Goal: Task Accomplishment & Management: Manage account settings

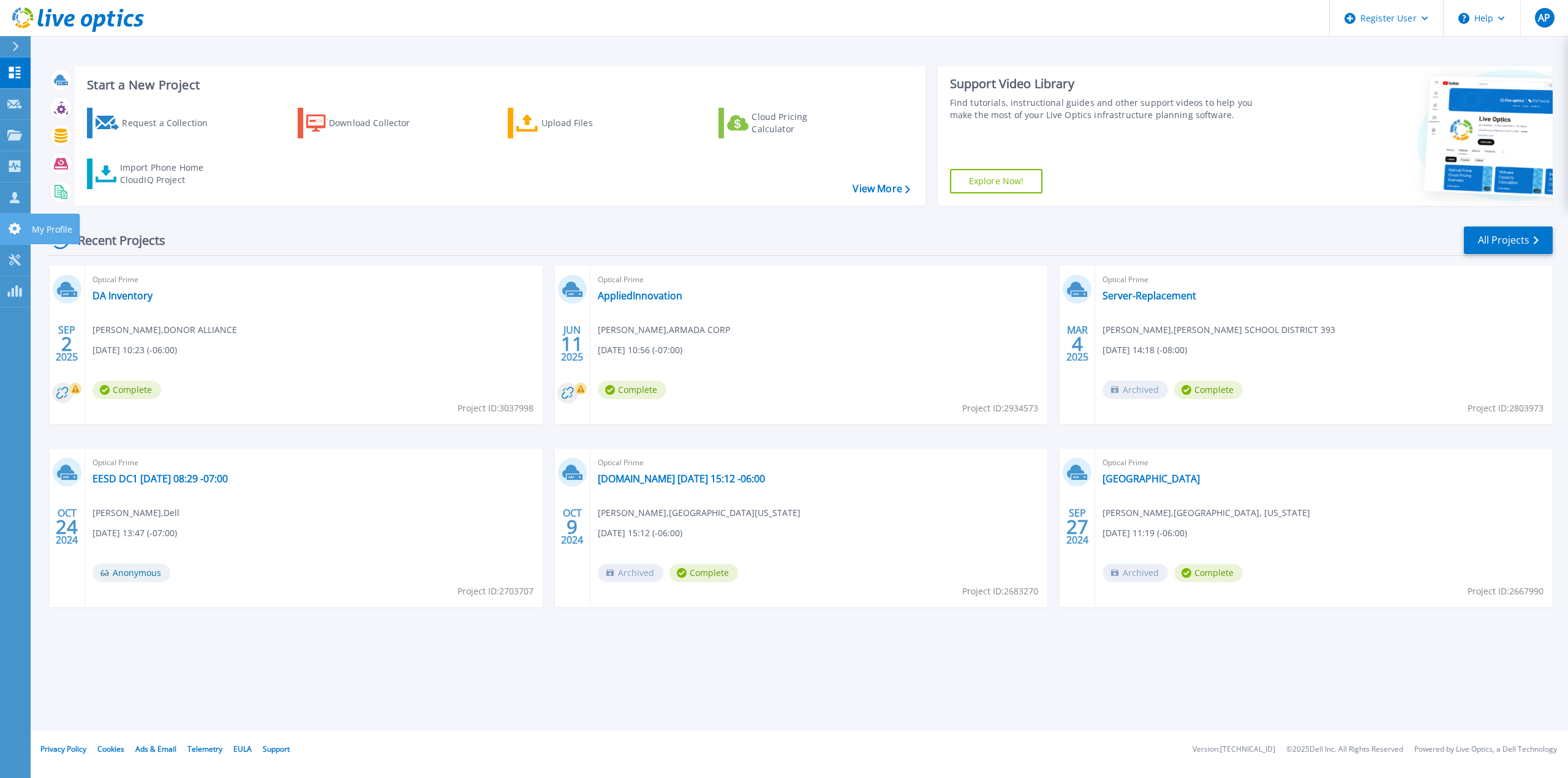
click at [10, 227] on icon at bounding box center [14, 229] width 15 height 12
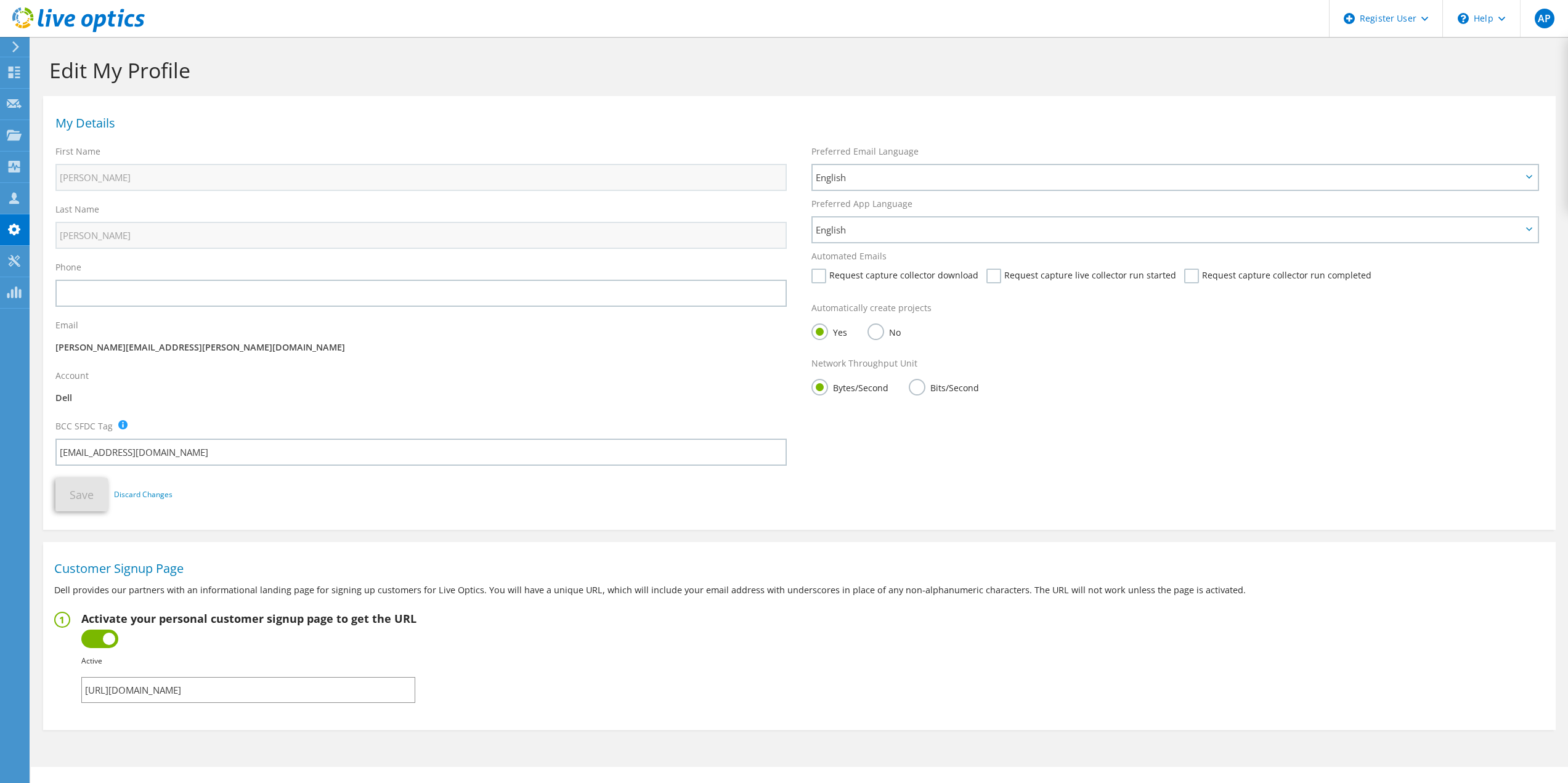
drag, startPoint x: 357, startPoint y: 692, endPoint x: 54, endPoint y: 684, distance: 303.1
click at [54, 684] on fieldset "Activate your personal customer signup page to get the URL Inactive Active Fail…" at bounding box center [799, 657] width 1491 height 91
